Goal: Transaction & Acquisition: Purchase product/service

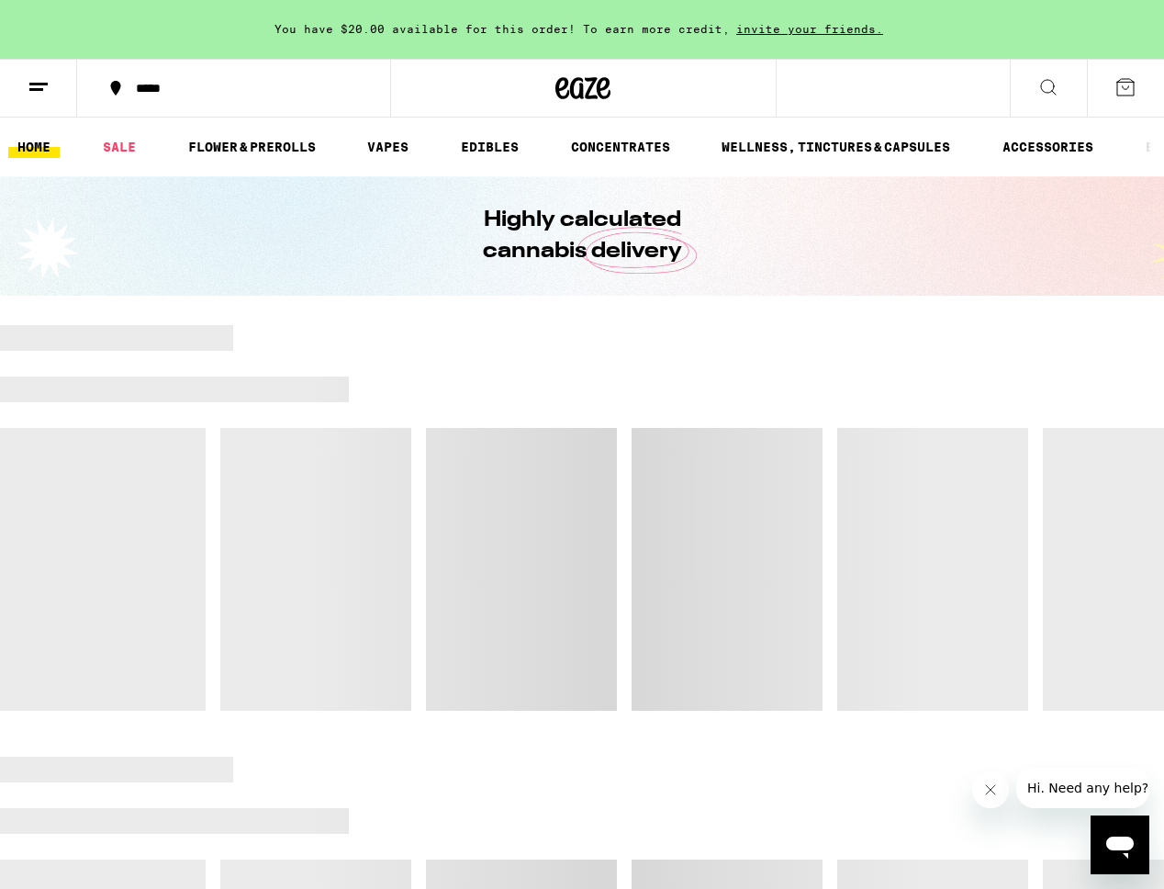
click at [1038, 85] on icon at bounding box center [1049, 87] width 22 height 22
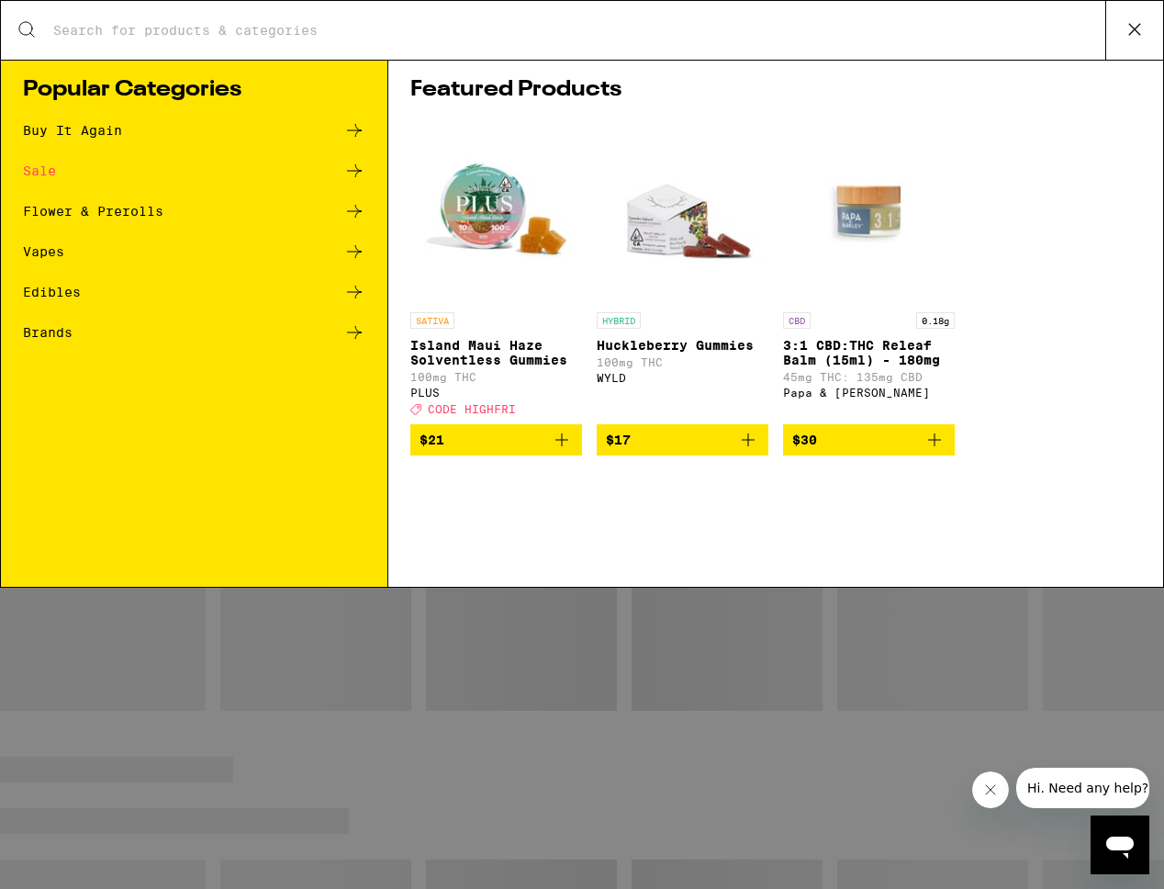
click at [695, 29] on input "Search for Products" at bounding box center [578, 30] width 1053 height 17
